Goal: Transaction & Acquisition: Download file/media

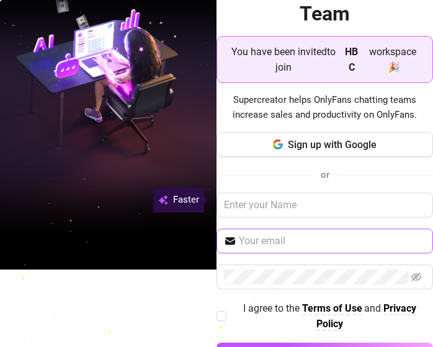
scroll to position [122, 0]
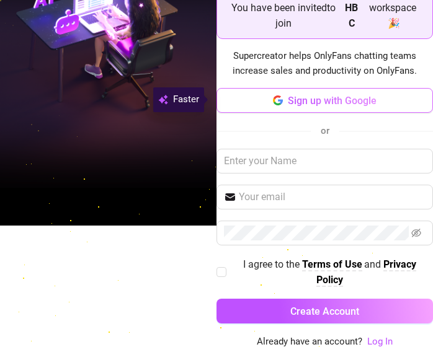
click at [336, 103] on span "Sign up with Google" at bounding box center [332, 101] width 89 height 12
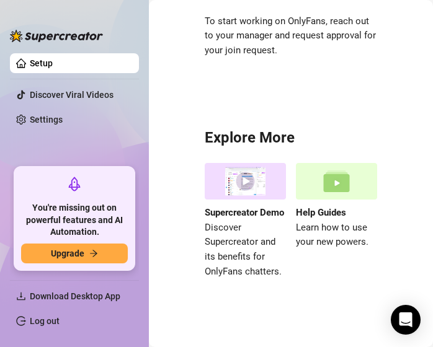
scroll to position [198, 0]
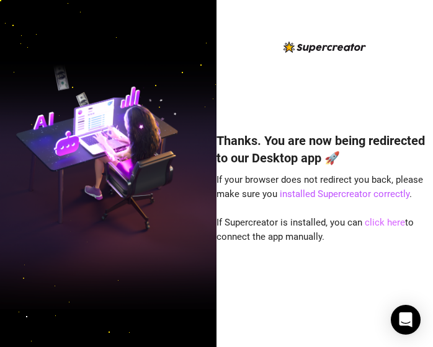
click at [373, 221] on link "click here" at bounding box center [385, 222] width 40 height 11
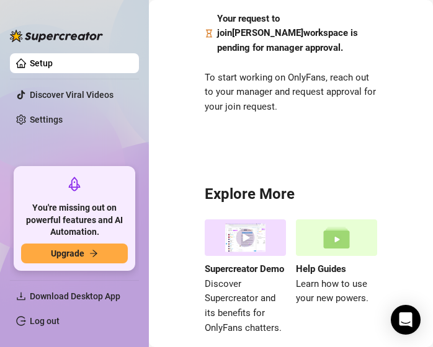
scroll to position [113, 0]
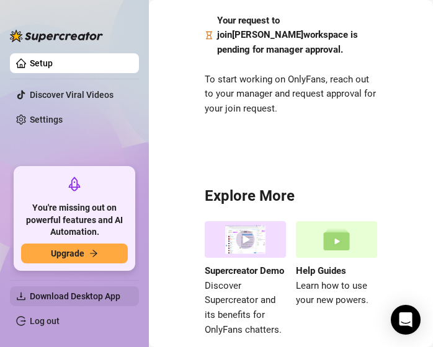
click at [49, 295] on span "Download Desktop App" at bounding box center [75, 296] width 91 height 10
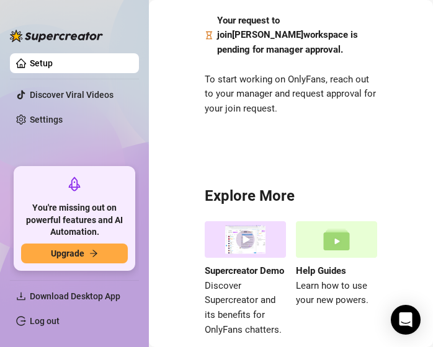
scroll to position [0, 0]
